Goal: Task Accomplishment & Management: Use online tool/utility

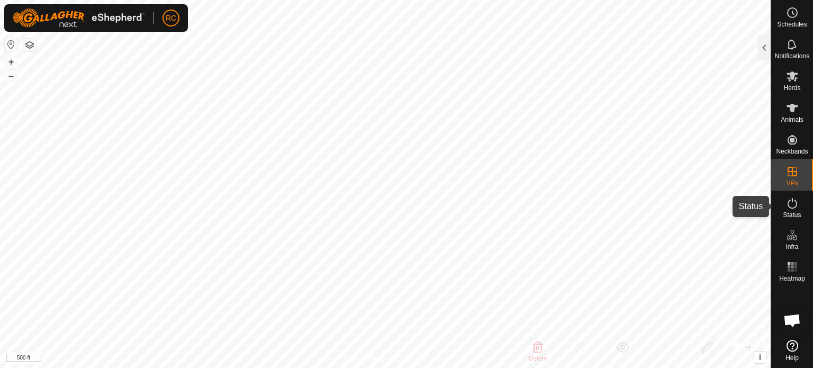
click at [794, 208] on icon at bounding box center [792, 203] width 13 height 13
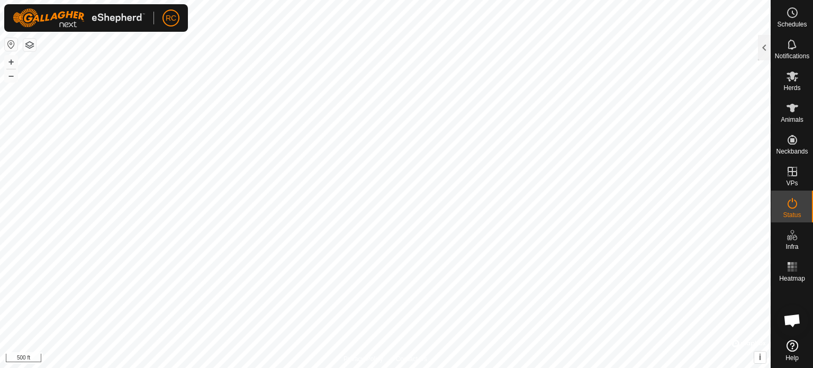
click at [794, 208] on icon at bounding box center [792, 203] width 13 height 13
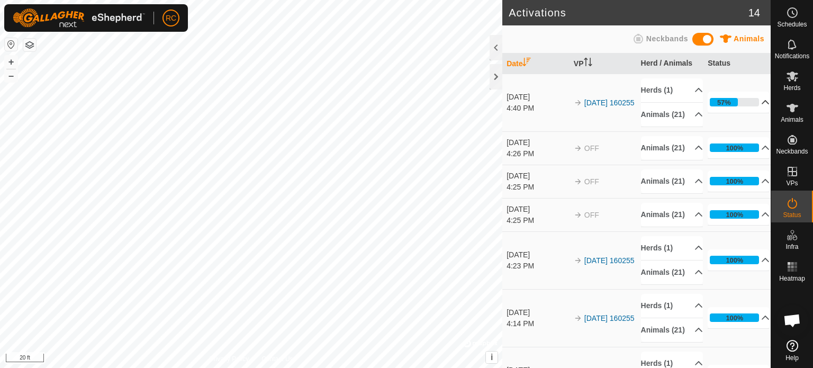
click at [752, 107] on p-accordion-header "57%" at bounding box center [739, 102] width 62 height 21
click at [495, 77] on div at bounding box center [495, 76] width 13 height 25
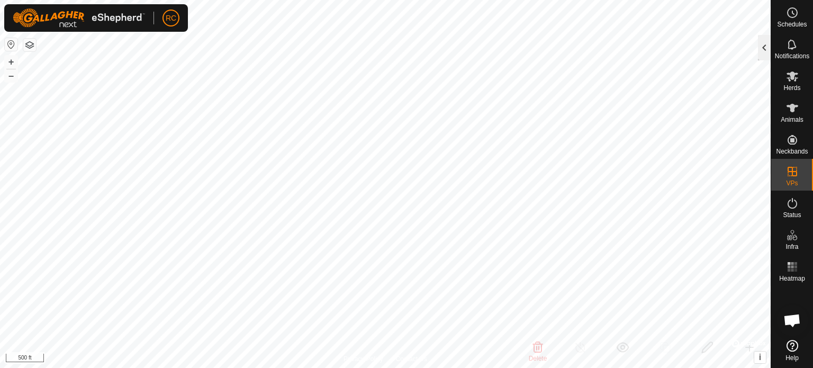
click at [764, 52] on div at bounding box center [764, 47] width 13 height 25
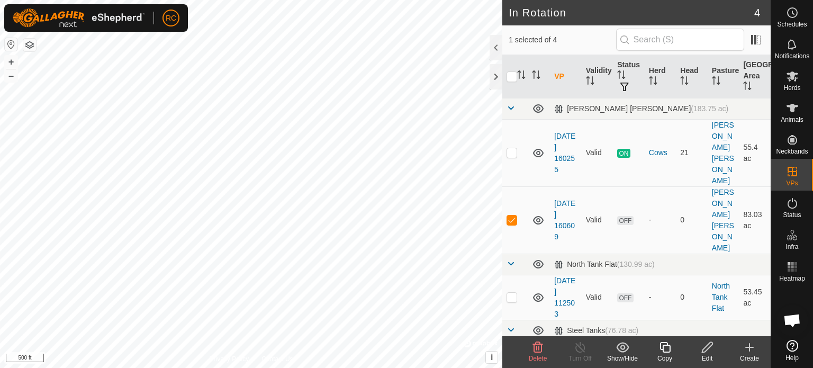
click at [709, 349] on icon at bounding box center [707, 347] width 13 height 13
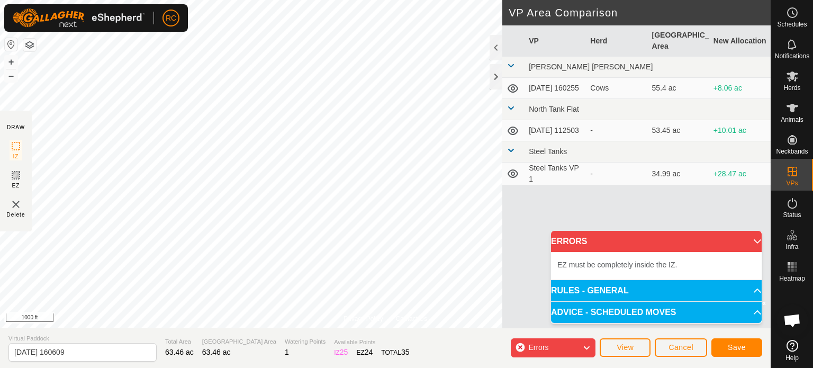
click at [750, 292] on p-accordion-header "RULES - GENERAL" at bounding box center [656, 290] width 211 height 21
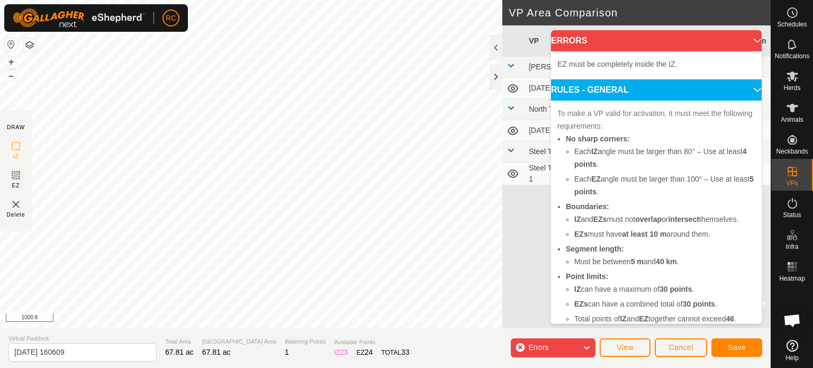
drag, startPoint x: 601, startPoint y: 87, endPoint x: 617, endPoint y: 82, distance: 16.7
click at [601, 87] on p-accordion-header "RULES - GENERAL" at bounding box center [656, 89] width 211 height 21
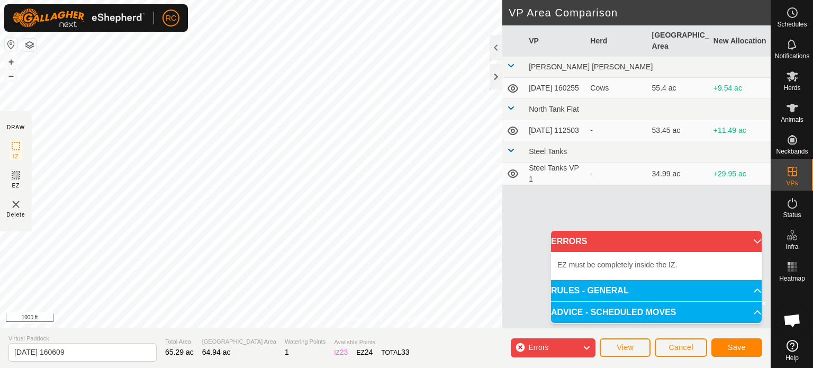
click at [567, 348] on div "Errors" at bounding box center [553, 347] width 85 height 19
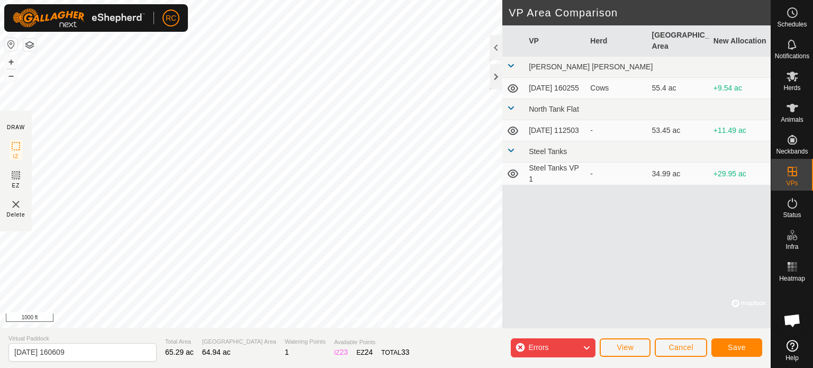
click at [589, 347] on icon at bounding box center [586, 348] width 8 height 14
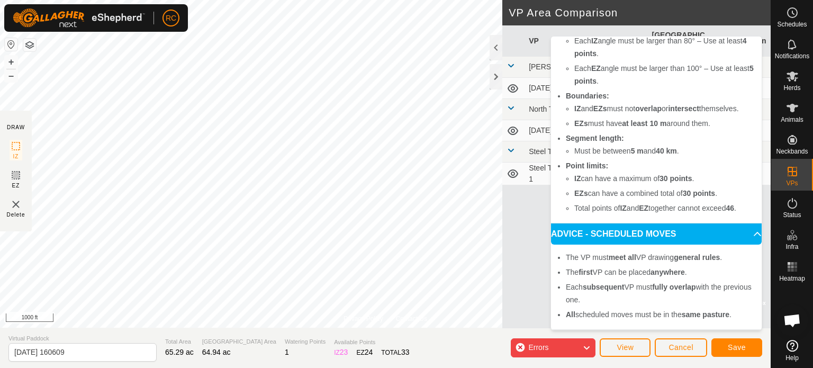
scroll to position [76, 0]
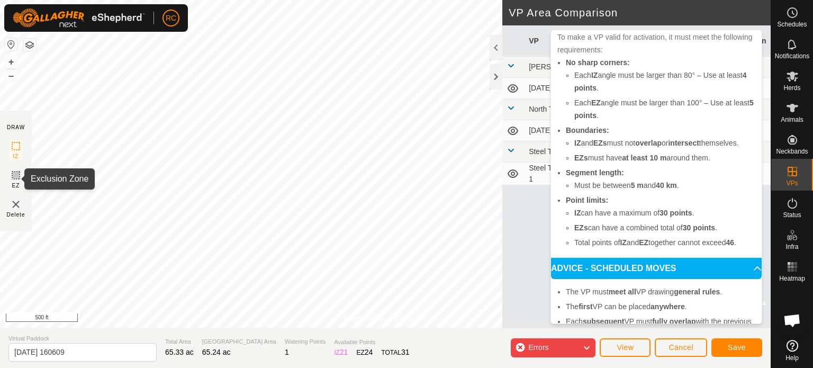
click at [14, 176] on icon at bounding box center [16, 175] width 6 height 6
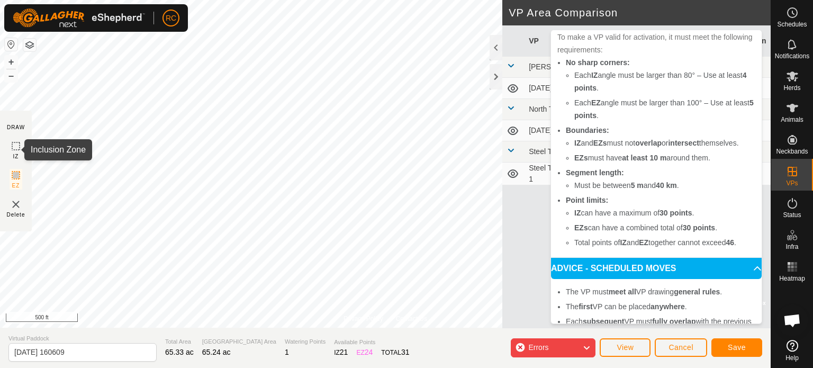
click at [14, 145] on icon at bounding box center [16, 146] width 13 height 13
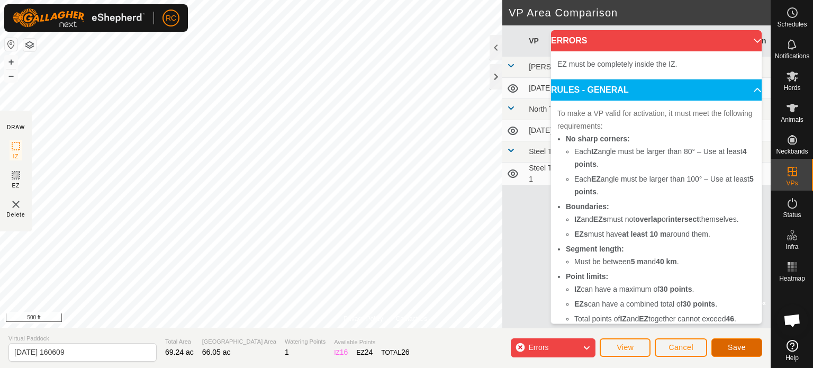
click at [738, 348] on span "Save" at bounding box center [737, 347] width 18 height 8
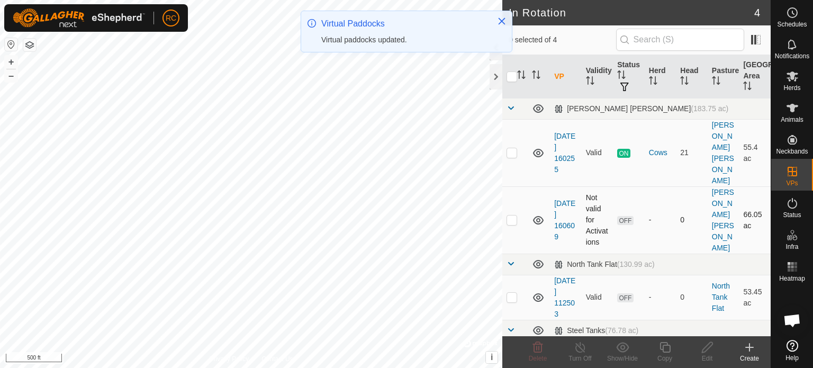
click at [517, 193] on td at bounding box center [514, 219] width 25 height 67
checkbox input "true"
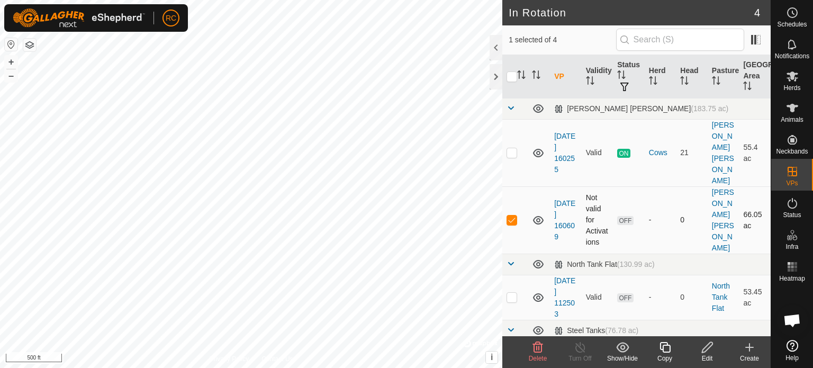
click at [594, 186] on td "Not valid for Activations" at bounding box center [598, 219] width 32 height 67
click at [715, 350] on edit-svg-icon at bounding box center [707, 347] width 42 height 13
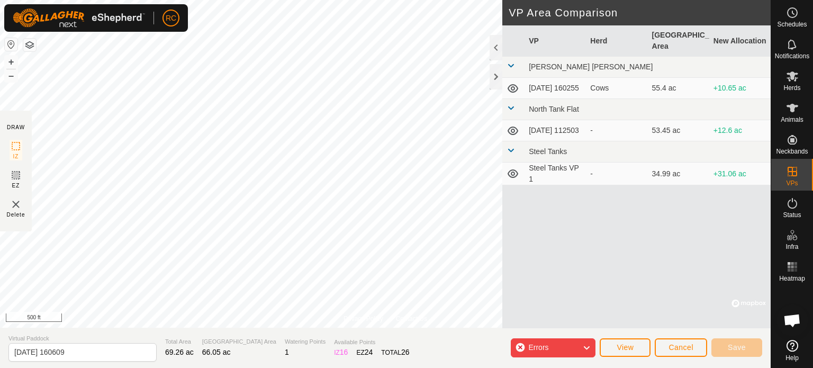
click at [590, 347] on icon at bounding box center [586, 348] width 8 height 14
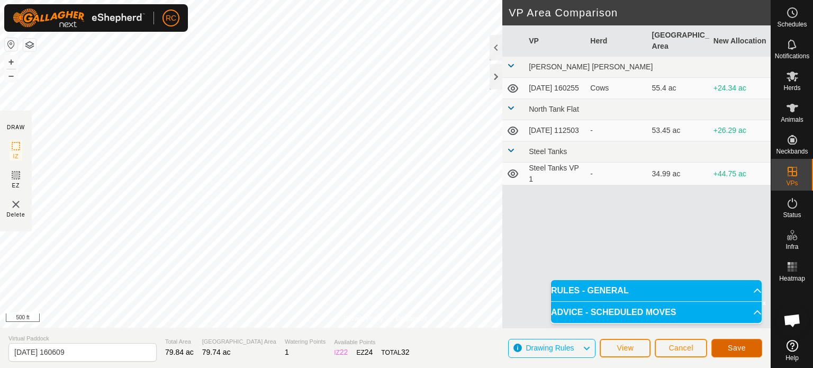
click at [735, 347] on span "Save" at bounding box center [737, 347] width 18 height 8
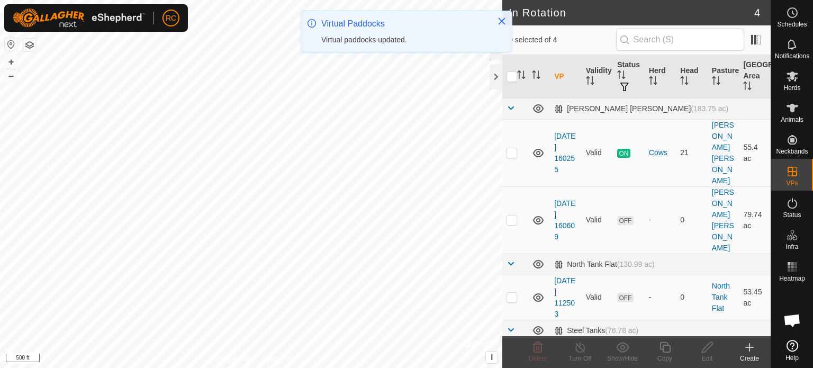
checkbox input "true"
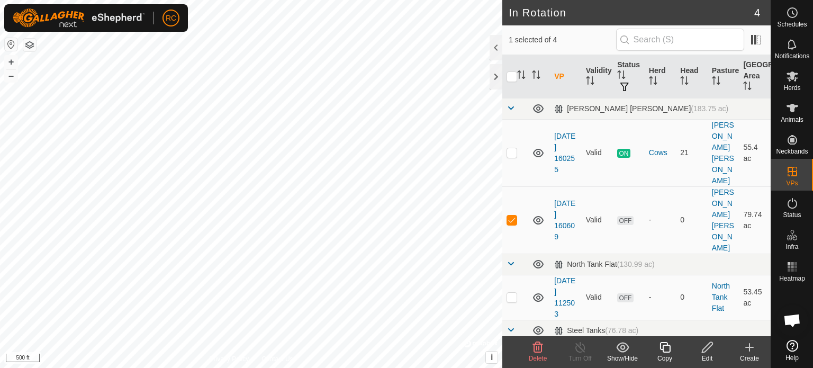
click at [704, 348] on icon at bounding box center [707, 347] width 11 height 11
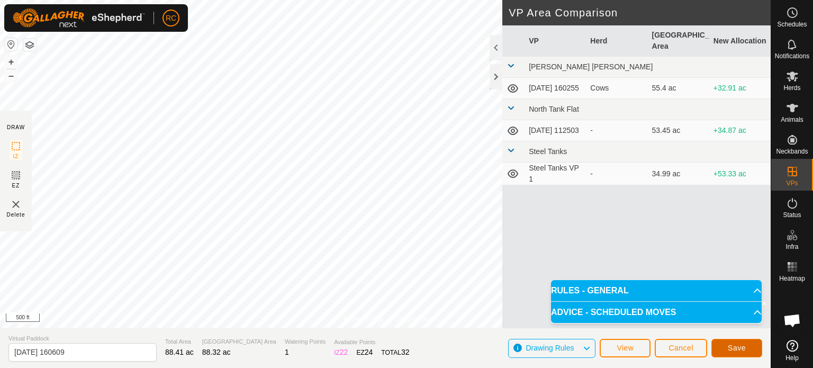
click at [726, 344] on button "Save" at bounding box center [736, 348] width 51 height 19
